Goal: Answer question/provide support: Share knowledge or assist other users

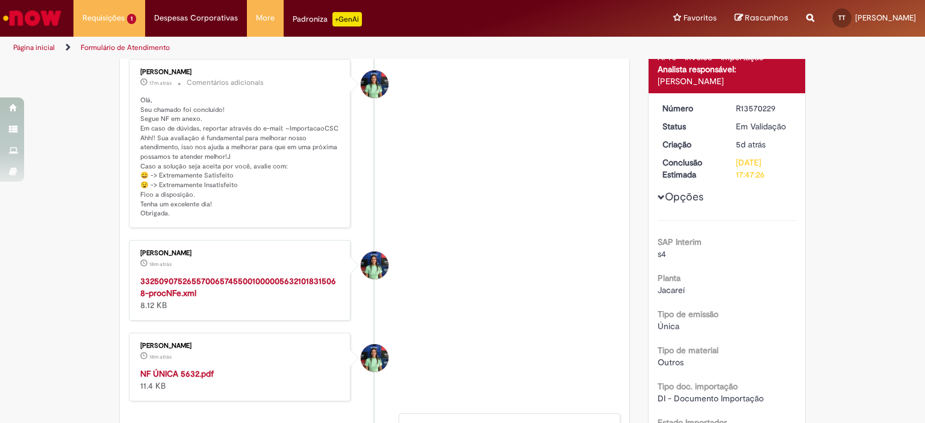
scroll to position [241, 0]
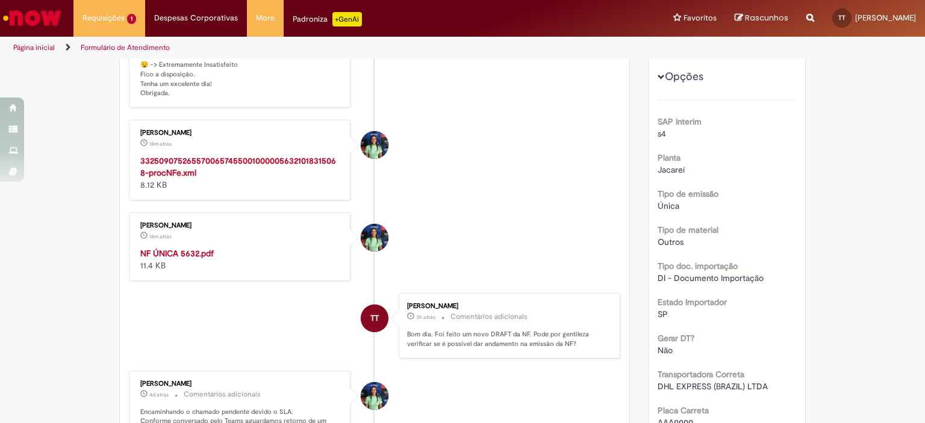
click at [169, 251] on strong "NF ÚNICA 5632.pdf" at bounding box center [176, 253] width 73 height 11
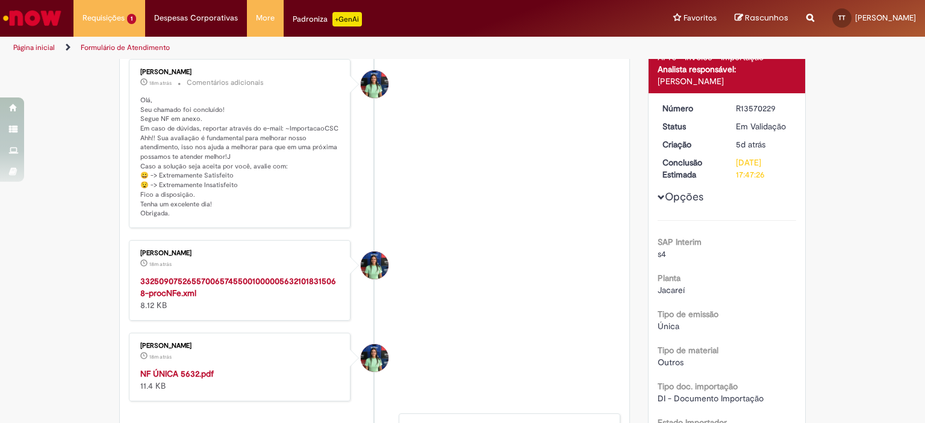
scroll to position [0, 0]
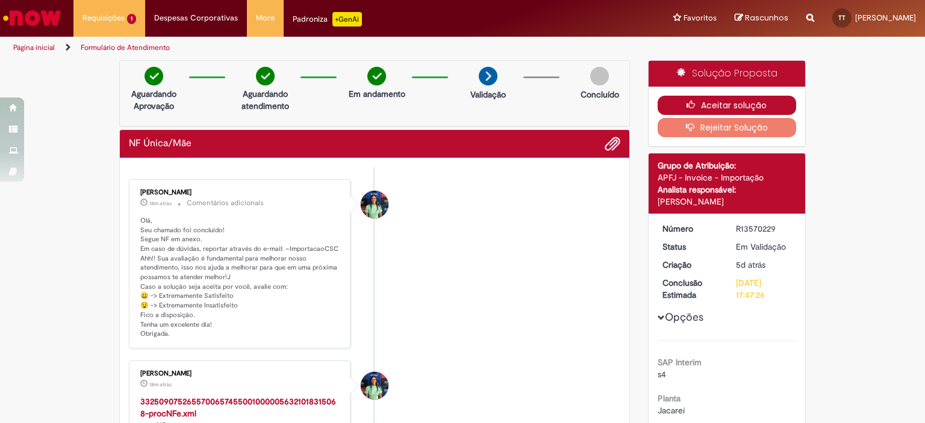
click at [752, 103] on button "Aceitar solução" at bounding box center [727, 105] width 139 height 19
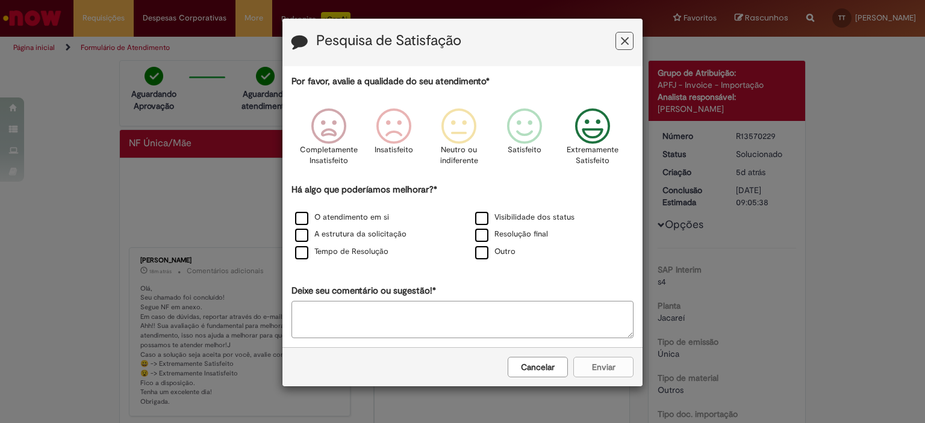
click at [602, 128] on icon "Feedback" at bounding box center [592, 126] width 45 height 36
click at [302, 218] on label "O atendimento em si" at bounding box center [342, 217] width 94 height 11
click at [302, 240] on label "A estrutura da solicitação" at bounding box center [350, 234] width 111 height 11
click at [305, 255] on label "Tempo de Resolução" at bounding box center [341, 251] width 93 height 11
click at [479, 236] on label "Resolução final" at bounding box center [511, 234] width 73 height 11
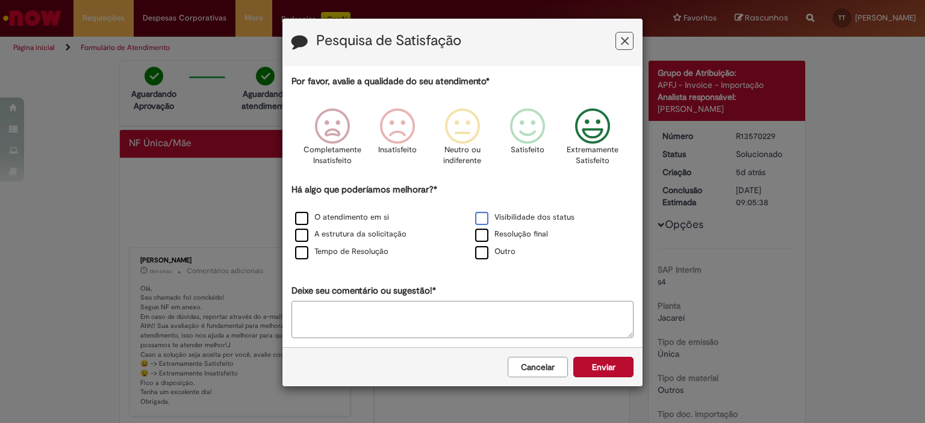
click at [476, 214] on label "Visibilidade dos status" at bounding box center [524, 217] width 99 height 11
click at [618, 368] on button "Enviar" at bounding box center [603, 367] width 60 height 20
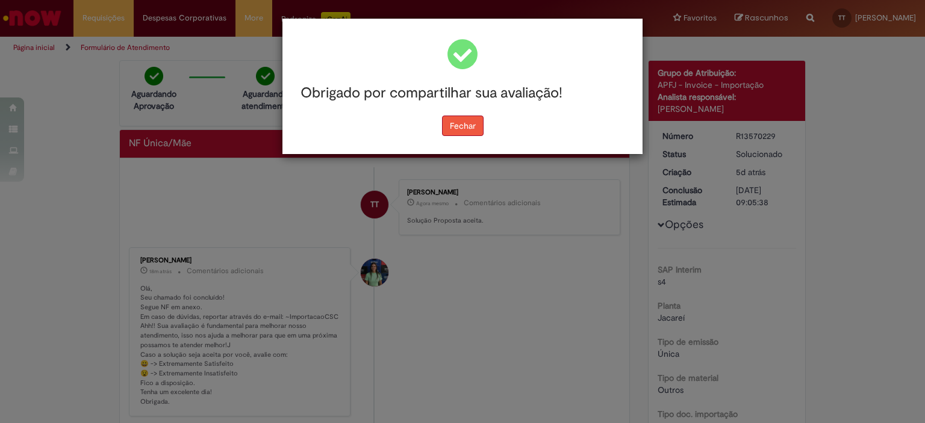
click at [465, 131] on button "Fechar" at bounding box center [463, 126] width 42 height 20
